Goal: Check status: Check status

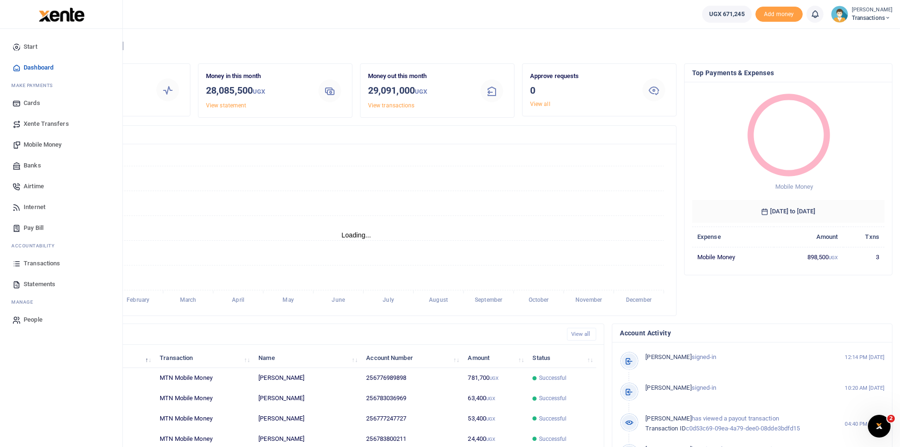
scroll to position [8, 8]
click at [40, 283] on span "Statements" at bounding box center [40, 283] width 32 height 9
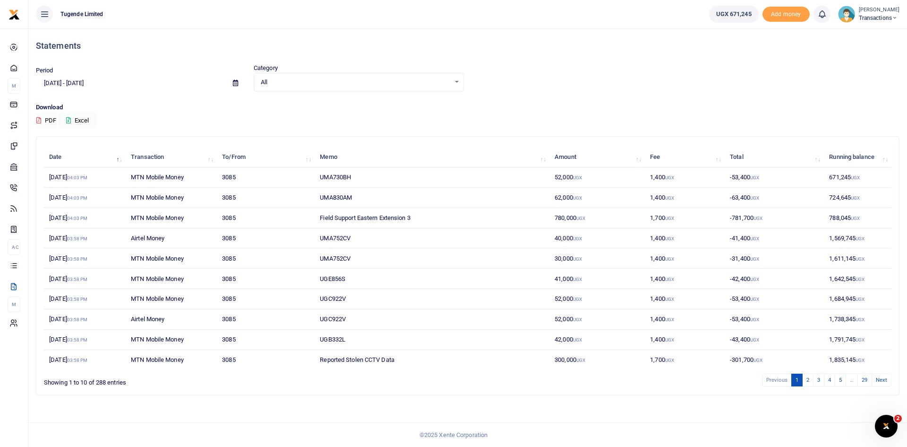
click at [236, 86] on icon at bounding box center [235, 83] width 5 height 6
click at [61, 177] on li "Last Month" at bounding box center [69, 175] width 66 height 15
type input "08/01/2025 - 08/31/2025"
click at [842, 177] on td "1,591,245 UGX" at bounding box center [858, 177] width 68 height 20
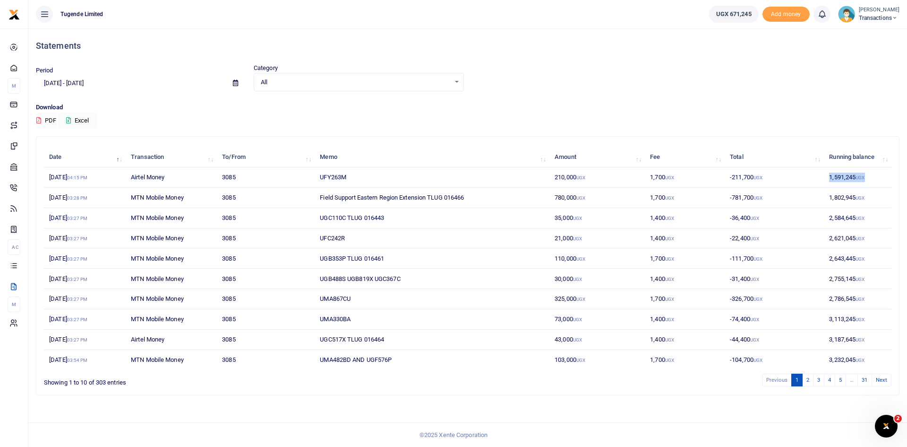
click at [842, 177] on td "1,591,245 UGX" at bounding box center [858, 177] width 68 height 20
copy td "1,591,245 UGX"
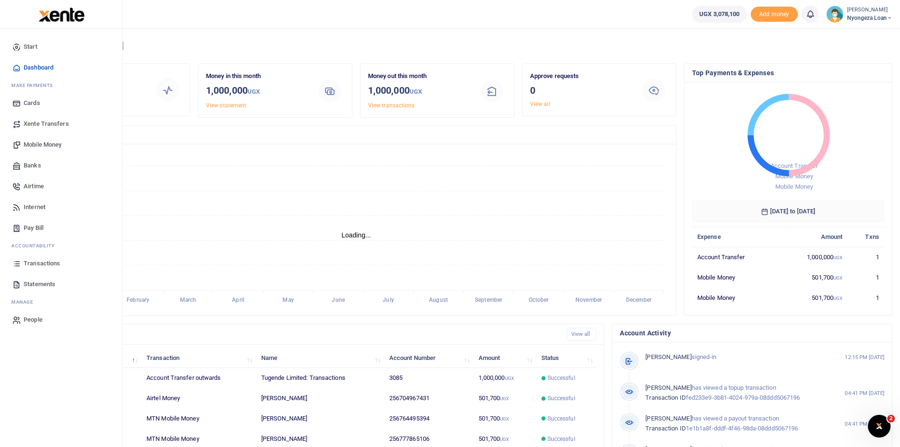
scroll to position [8, 8]
click at [36, 278] on link "Statements" at bounding box center [61, 284] width 107 height 21
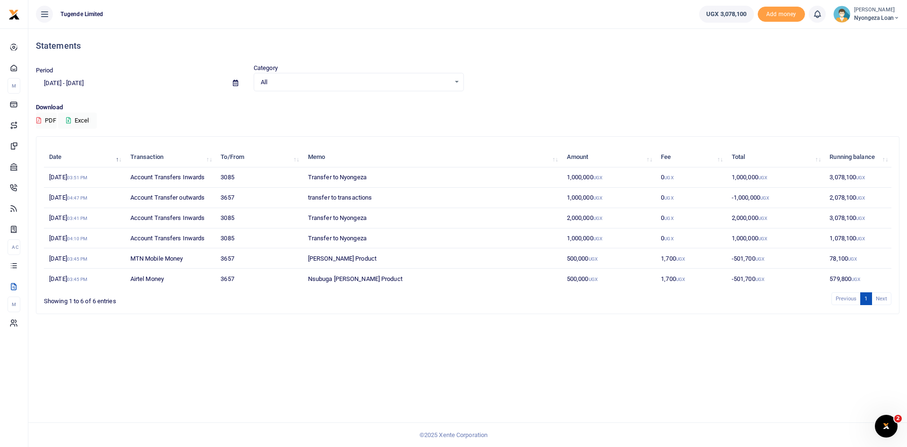
click at [236, 81] on icon at bounding box center [235, 83] width 5 height 6
click at [62, 174] on li "Last Month" at bounding box center [69, 175] width 66 height 15
type input "08/01/2025 - 08/31/2025"
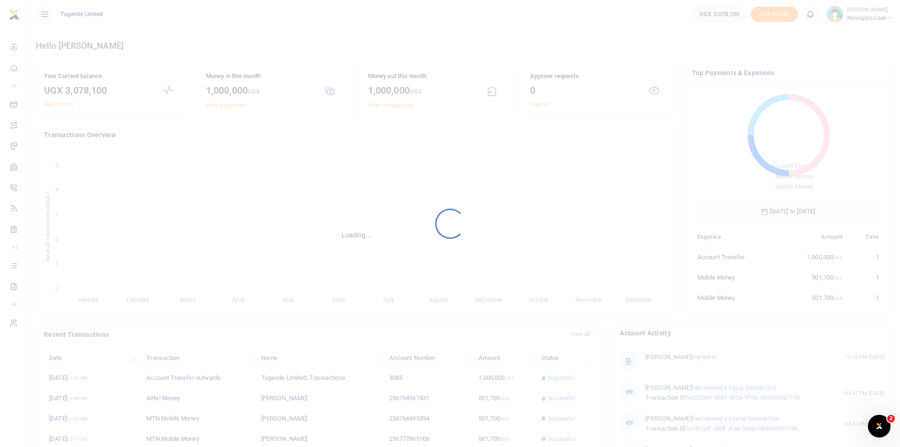
scroll to position [126, 186]
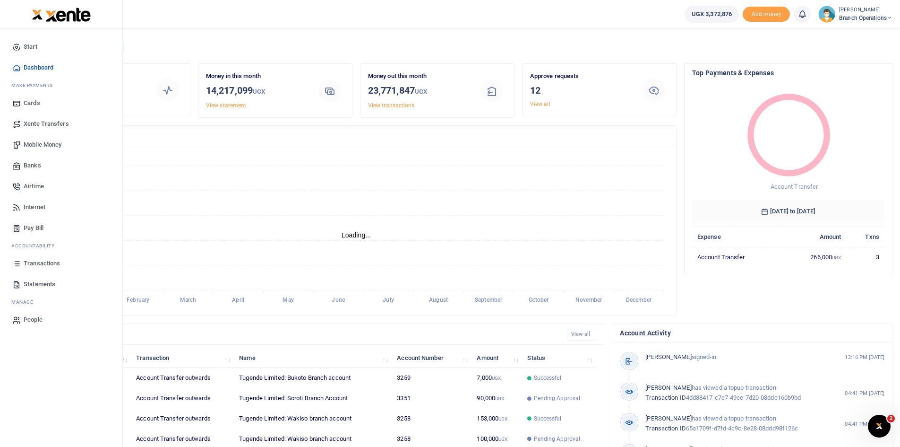
scroll to position [8, 8]
click at [44, 281] on span "Statements" at bounding box center [40, 283] width 32 height 9
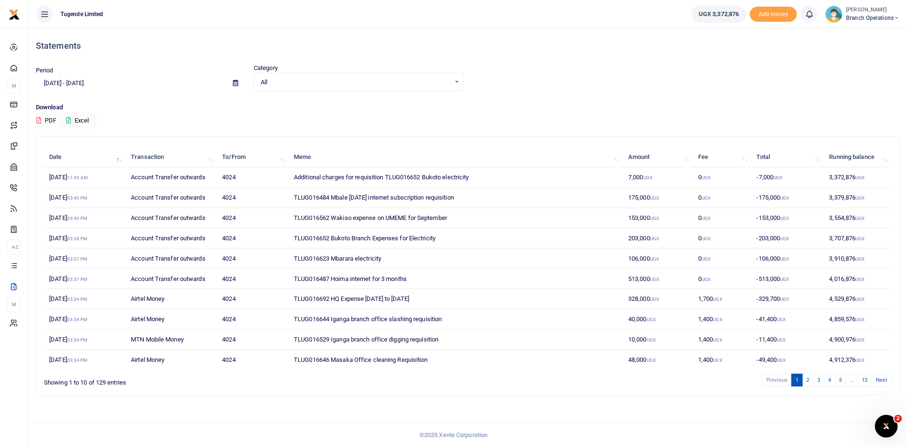
click at [236, 86] on icon at bounding box center [235, 83] width 5 height 6
click at [61, 178] on li "Last Month" at bounding box center [69, 175] width 66 height 15
type input "08/01/2025 - 08/31/2025"
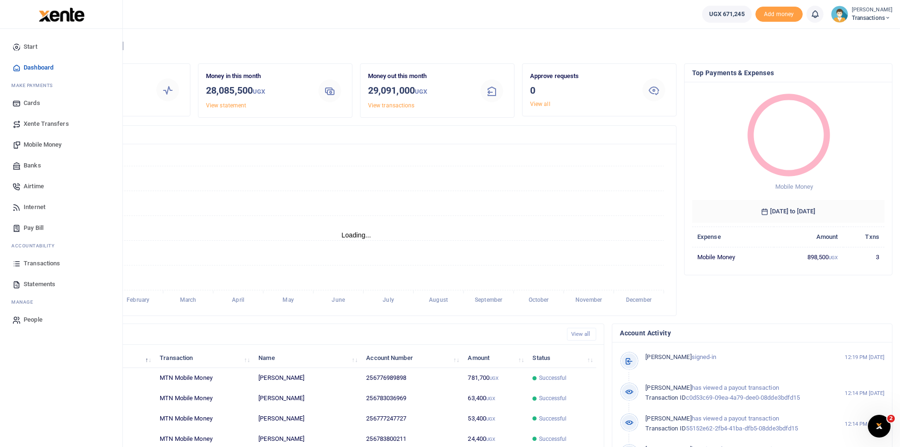
scroll to position [8, 8]
click at [43, 262] on span "Transactions" at bounding box center [42, 262] width 36 height 9
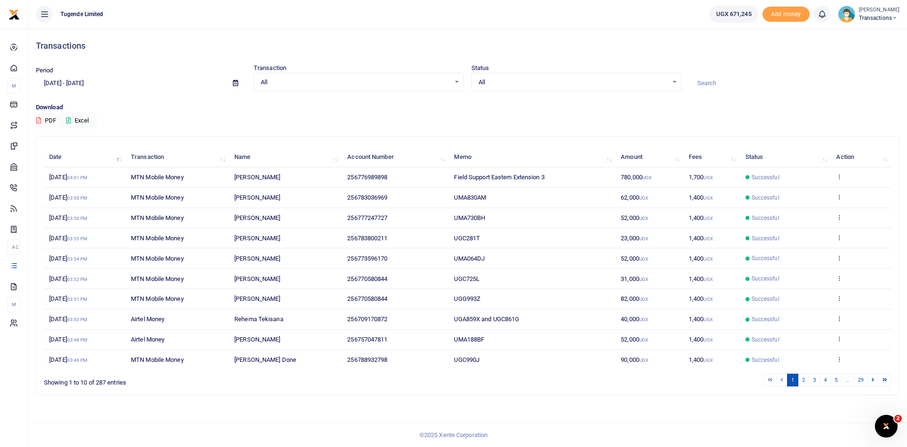
click at [713, 84] on input at bounding box center [794, 83] width 210 height 16
click at [235, 81] on icon at bounding box center [235, 83] width 5 height 6
click at [70, 178] on li "Last Month" at bounding box center [69, 175] width 66 height 15
type input "[DATE] - [DATE]"
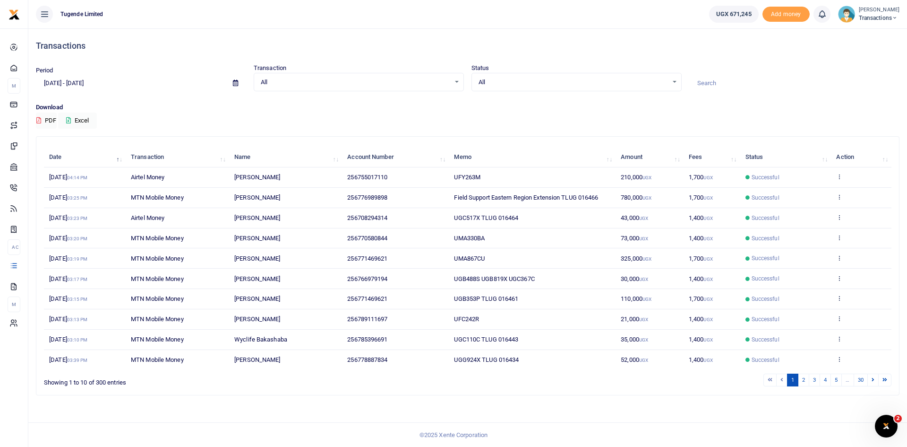
click at [722, 83] on input at bounding box center [794, 83] width 210 height 16
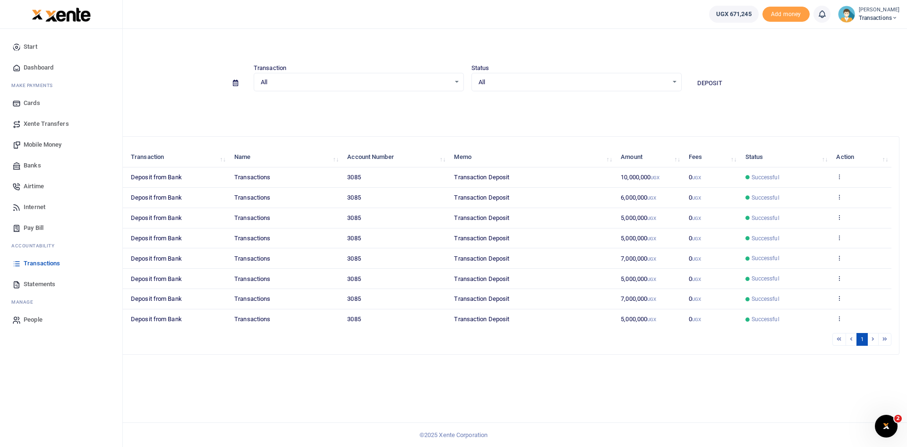
type input "DEPOSIT"
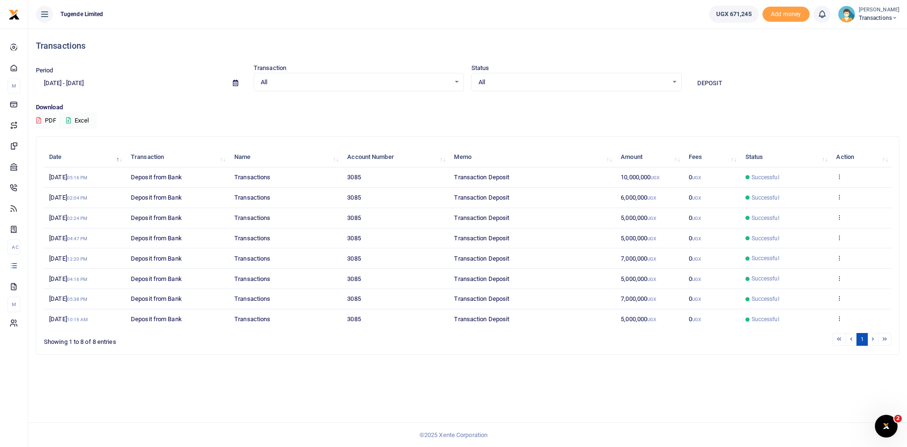
click at [235, 81] on icon at bounding box center [235, 83] width 5 height 6
click at [64, 163] on li "This Month" at bounding box center [69, 161] width 66 height 15
type input "[DATE] - [DATE]"
